Goal: Transaction & Acquisition: Download file/media

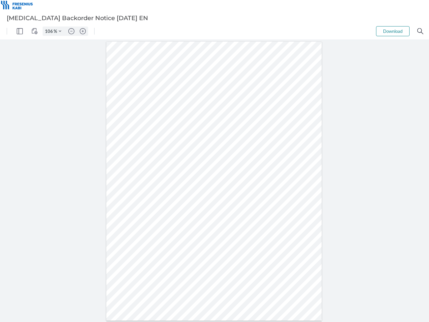
click at [20, 31] on img "Panel" at bounding box center [20, 31] width 6 height 6
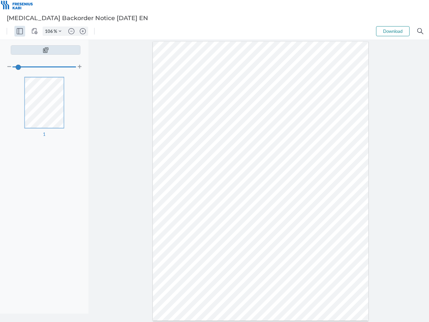
click at [35, 31] on img "View Controls" at bounding box center [35, 31] width 6 height 6
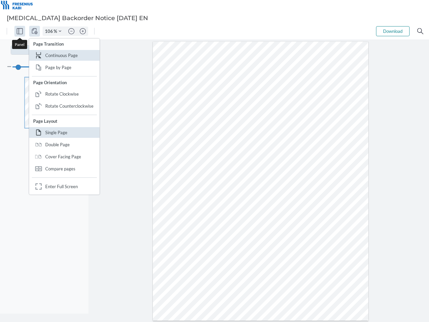
click at [50, 31] on input "106" at bounding box center [48, 31] width 11 height 6
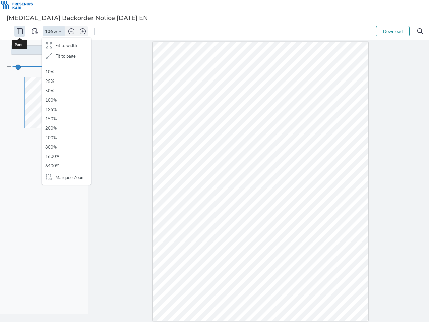
click at [60, 31] on img "Zoom Controls" at bounding box center [60, 31] width 3 height 3
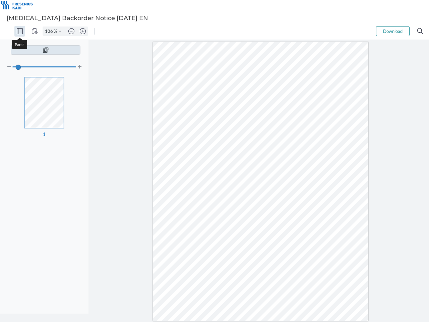
click at [71, 31] on img "Zoom out" at bounding box center [71, 31] width 6 height 6
click at [83, 31] on img "Zoom in" at bounding box center [83, 31] width 6 height 6
type input "106"
click at [393, 31] on button "Download" at bounding box center [393, 31] width 34 height 10
click at [420, 31] on img "Search" at bounding box center [420, 31] width 6 height 6
